Goal: Task Accomplishment & Management: Manage account settings

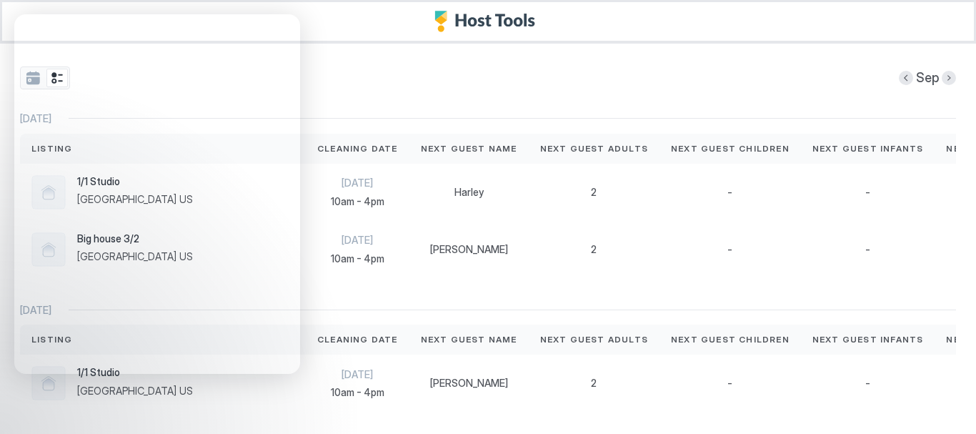
scroll to position [1170, 0]
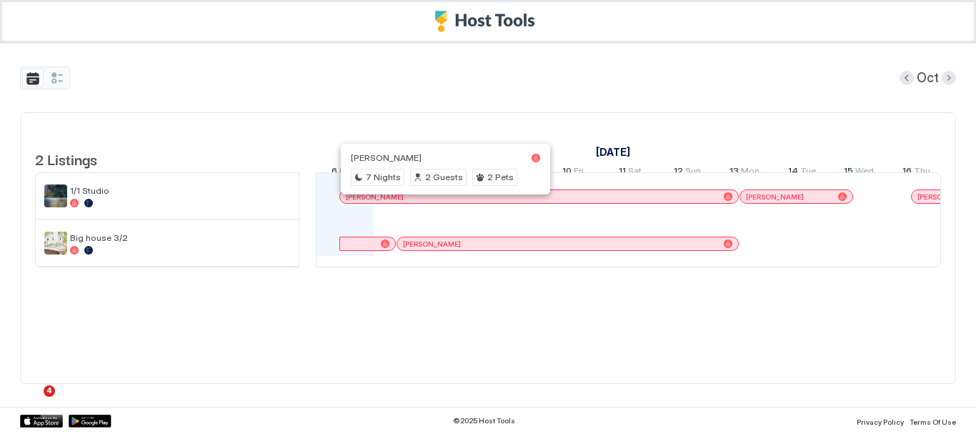
click at [440, 202] on div at bounding box center [439, 196] width 11 height 11
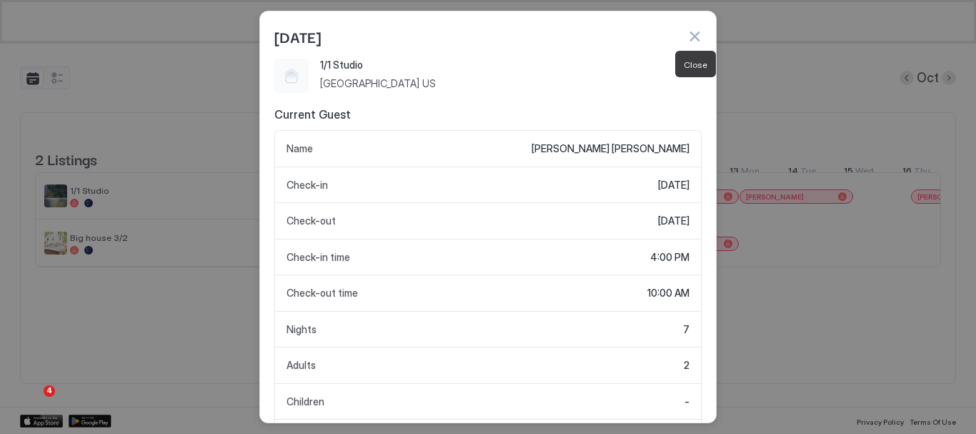
click at [695, 33] on button "button" at bounding box center [694, 36] width 14 height 14
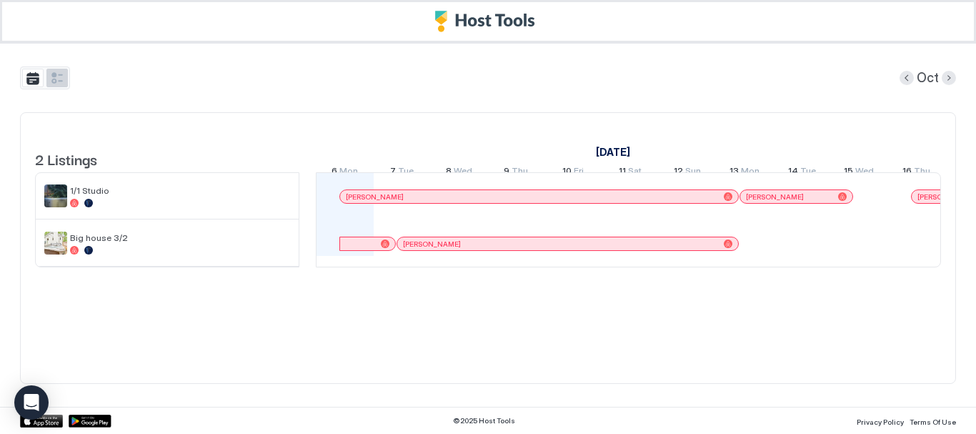
click at [61, 74] on button "tab-group" at bounding box center [56, 78] width 21 height 19
